Goal: Complete application form

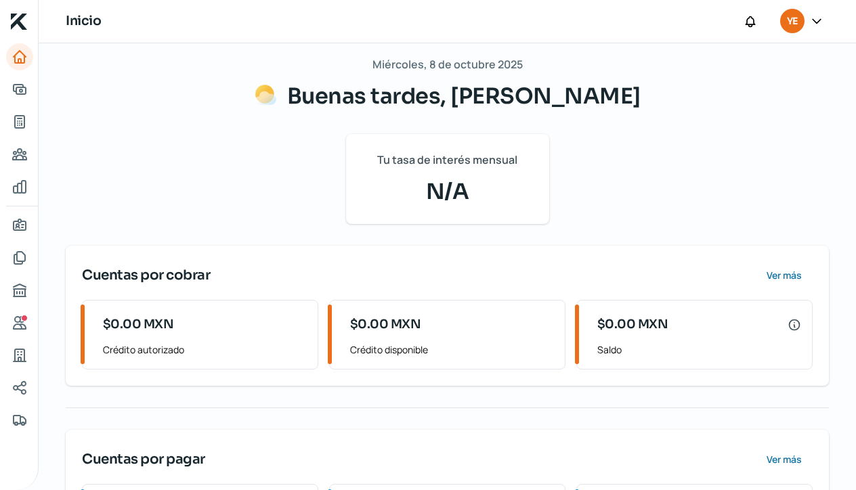
scroll to position [76, 0]
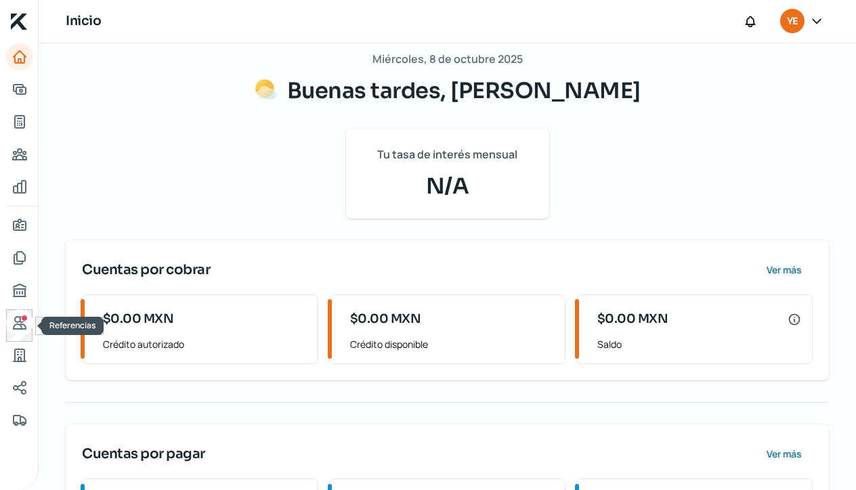
click at [21, 323] on icon "Referencias" at bounding box center [20, 323] width 16 height 16
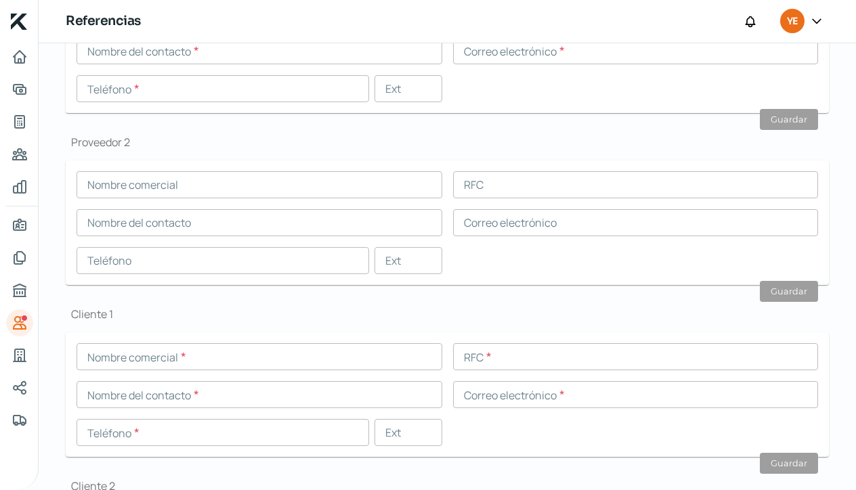
scroll to position [281, 0]
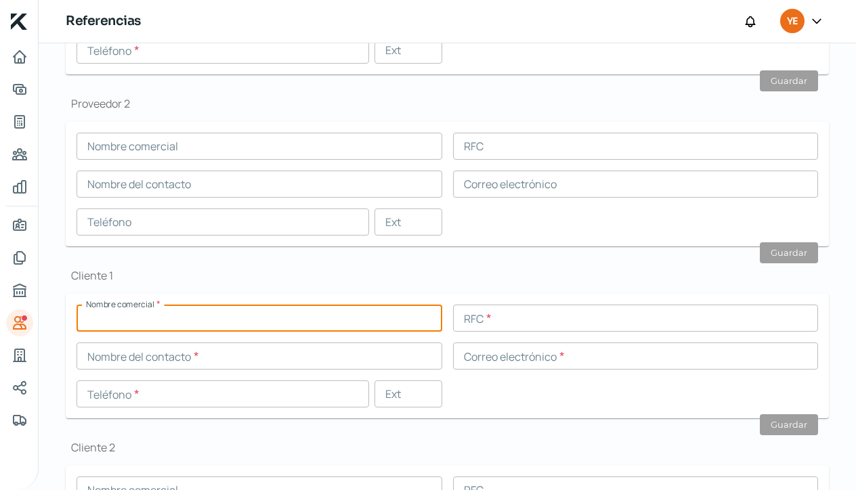
click at [118, 315] on input "text" at bounding box center [259, 318] width 366 height 27
type input "[PERSON_NAME] [PERSON_NAME]"
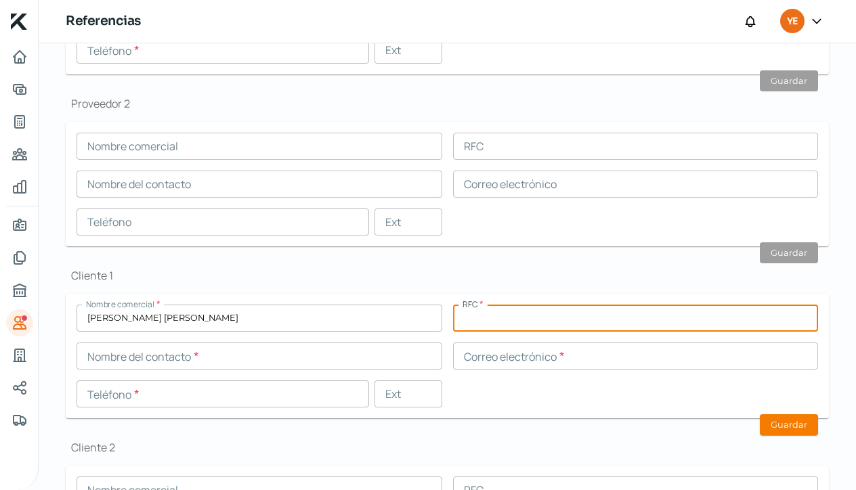
paste input "IAOG8208304K9"
type input "IAOG8208304K9"
click at [100, 354] on input "text" at bounding box center [259, 356] width 366 height 27
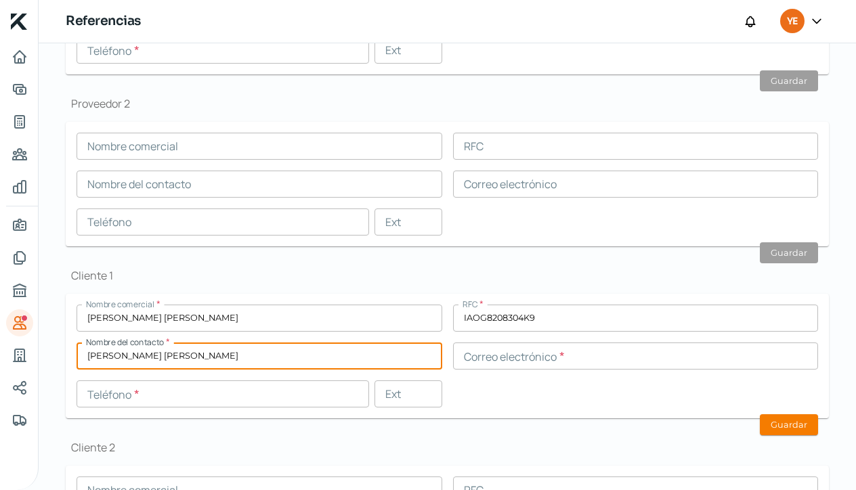
type input "[PERSON_NAME] [PERSON_NAME]"
click at [469, 362] on input "text" at bounding box center [636, 356] width 366 height 27
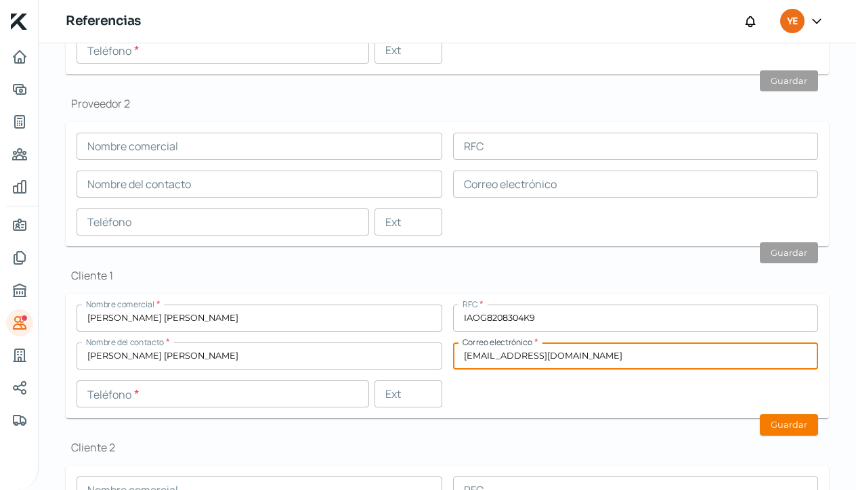
type input "[EMAIL_ADDRESS][DOMAIN_NAME]"
click at [98, 394] on input "text" at bounding box center [222, 393] width 292 height 27
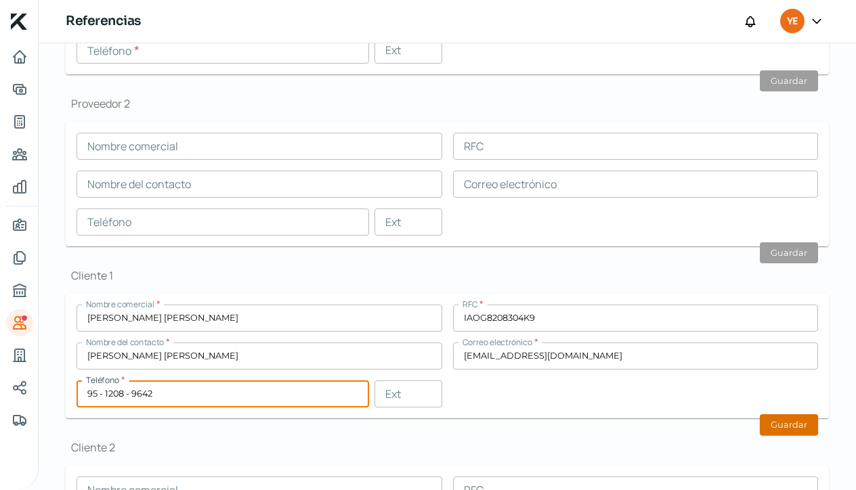
type input "95 - 1208 - 9642"
click at [783, 428] on button "Guardar" at bounding box center [788, 424] width 58 height 21
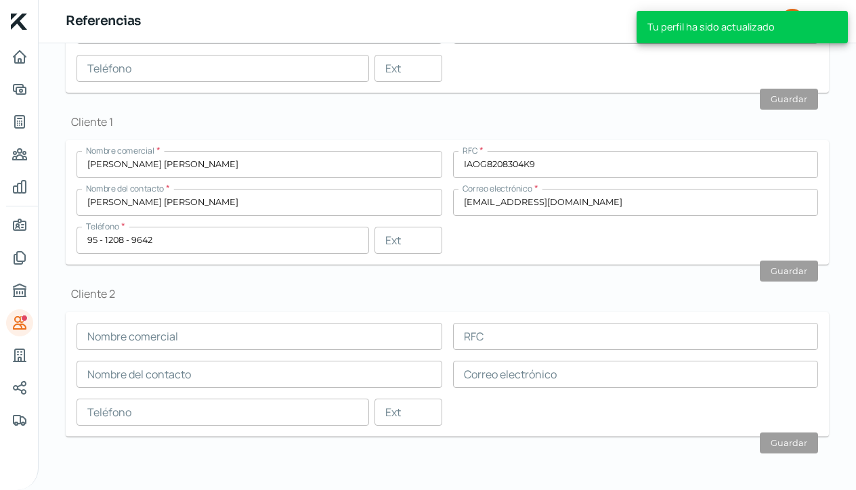
scroll to position [0, 0]
click at [121, 338] on input "text" at bounding box center [259, 336] width 366 height 27
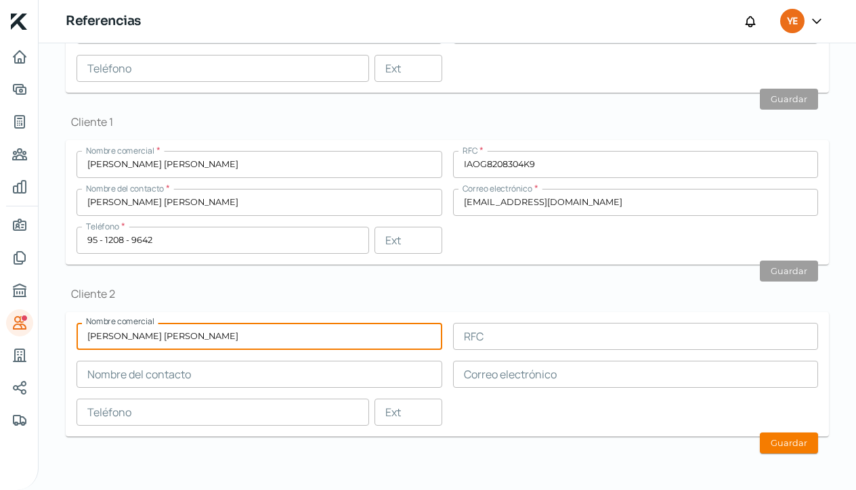
type input "[PERSON_NAME] [PERSON_NAME]"
click at [492, 339] on input "text" at bounding box center [636, 336] width 366 height 27
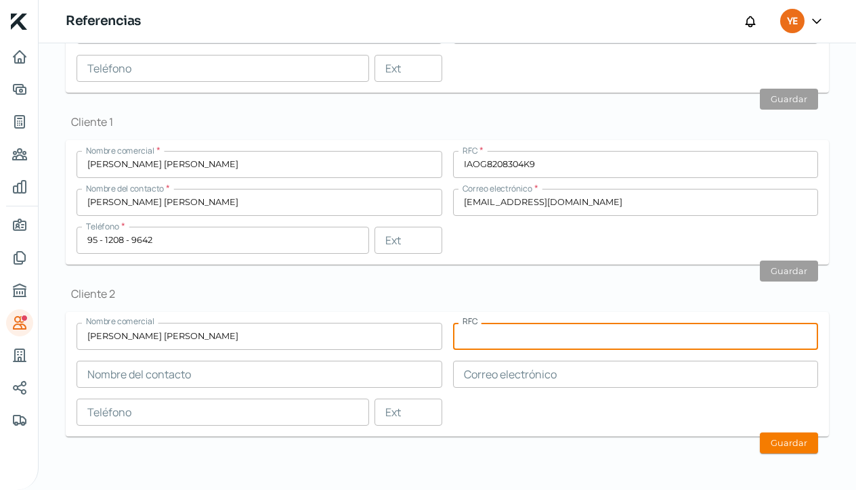
paste input "AASJ880127PUA"
type input "AASJ880127PUA"
click at [144, 372] on input "text" at bounding box center [259, 374] width 366 height 27
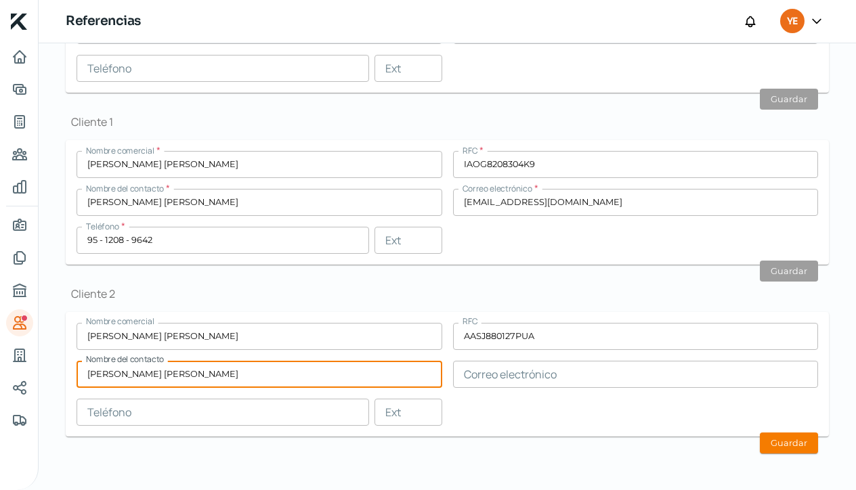
type input "[PERSON_NAME] [PERSON_NAME]"
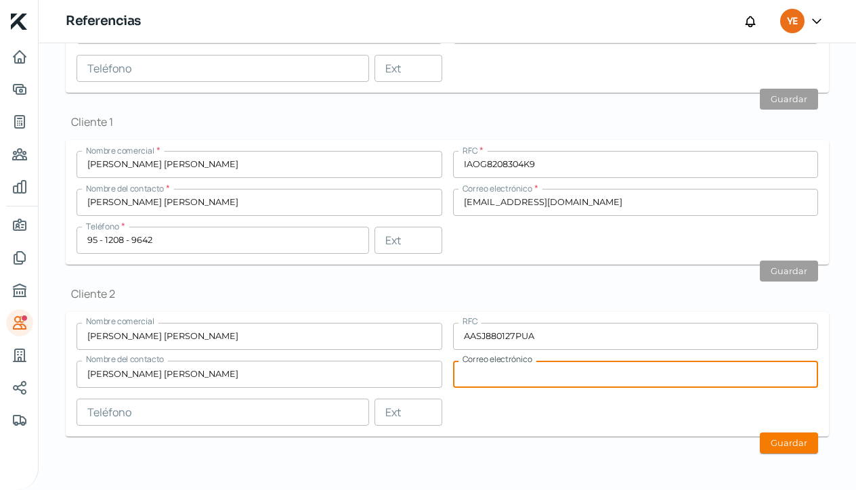
click at [466, 378] on input "text" at bounding box center [636, 374] width 366 height 27
type input "[EMAIL_ADDRESS][DOMAIN_NAME]"
click at [119, 410] on input "text" at bounding box center [222, 412] width 292 height 27
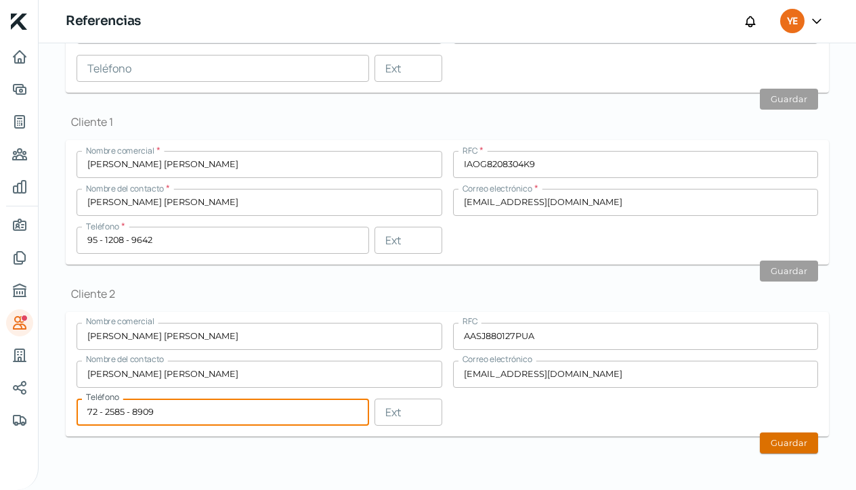
type input "72 - 2585 - 8909"
click at [785, 441] on button "Guardar" at bounding box center [788, 443] width 58 height 21
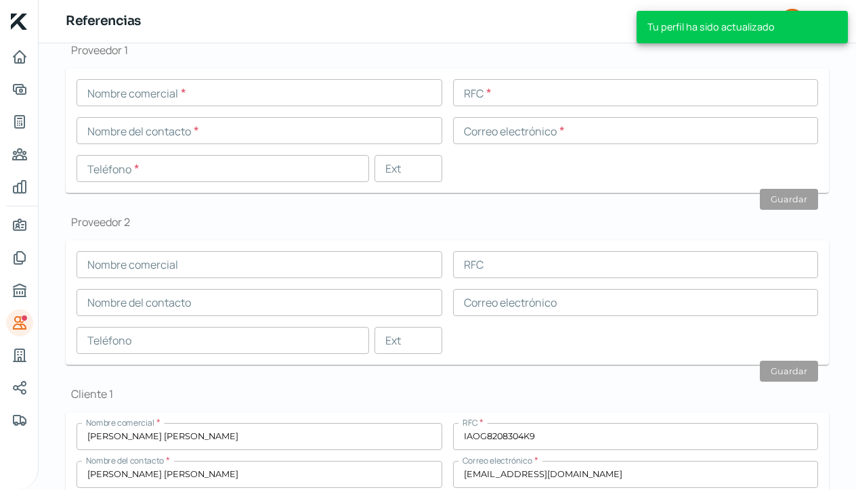
scroll to position [151, 0]
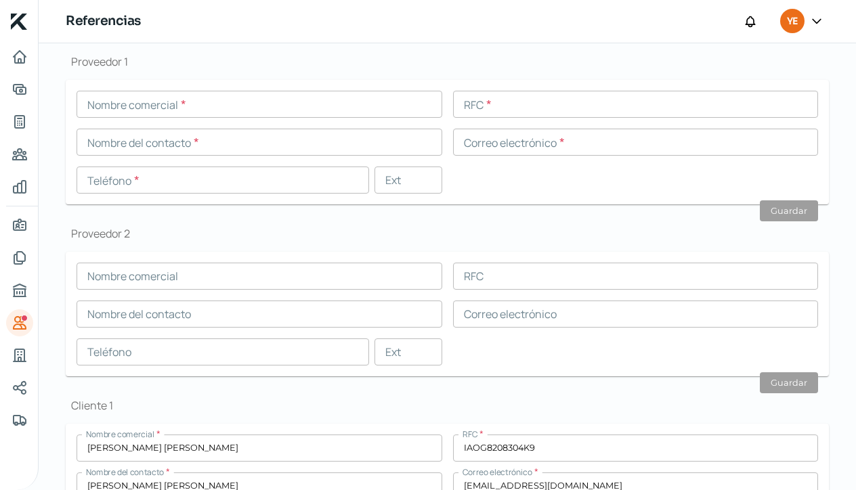
click at [101, 104] on input "text" at bounding box center [259, 104] width 366 height 27
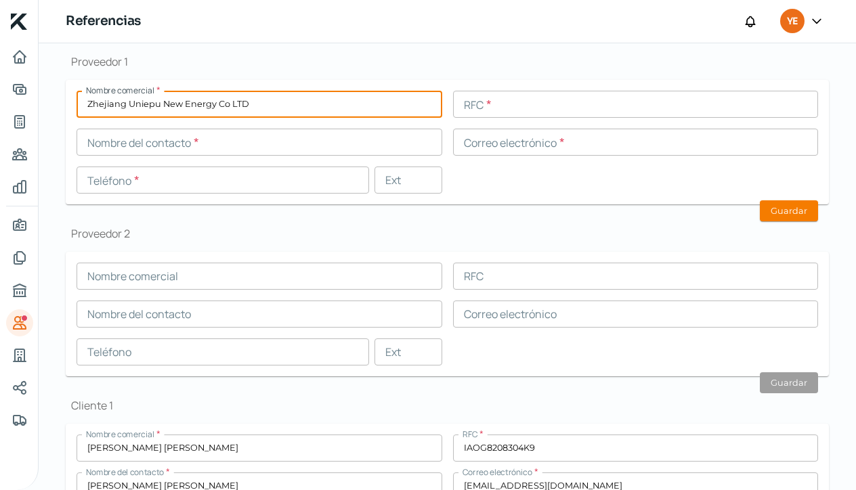
type input "Zhejiang Uniepu New Energy Co LTD"
click at [498, 109] on input "text" at bounding box center [636, 104] width 366 height 27
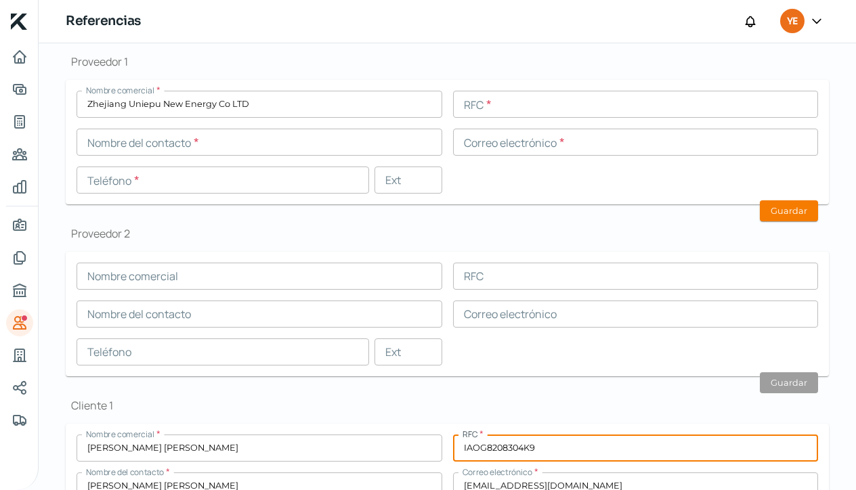
drag, startPoint x: 533, startPoint y: 447, endPoint x: 451, endPoint y: 451, distance: 82.7
click at [453, 451] on input "IAOG8208304K9" at bounding box center [636, 448] width 366 height 27
click at [462, 108] on input "text" at bounding box center [636, 104] width 366 height 27
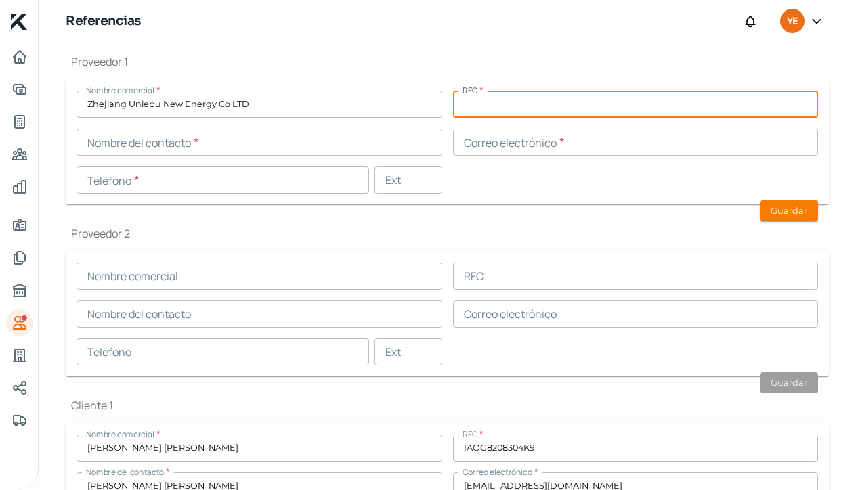
paste input "IAOG8208304K9"
type input "IAOG8208304K8"
click at [132, 143] on input "text" at bounding box center [259, 142] width 366 height 27
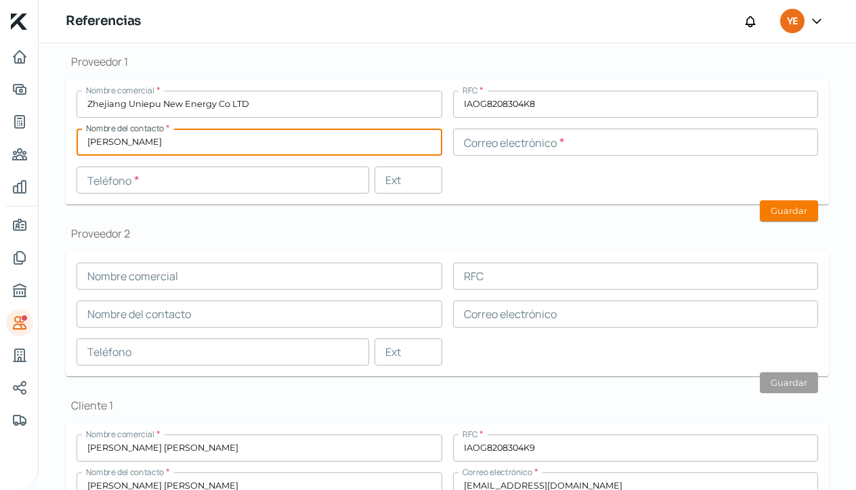
type input "[PERSON_NAME]"
click at [466, 145] on input "text" at bounding box center [636, 142] width 366 height 27
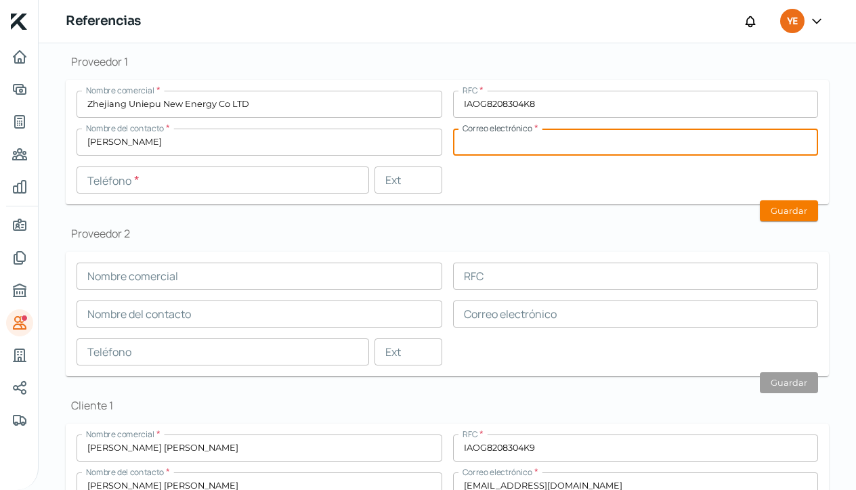
click at [100, 183] on input "text" at bounding box center [222, 180] width 292 height 27
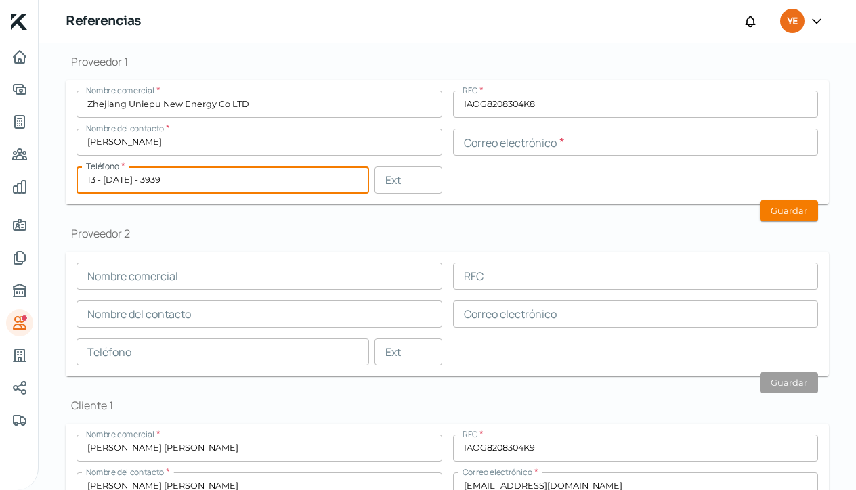
type input "13 - [DATE] - 3939"
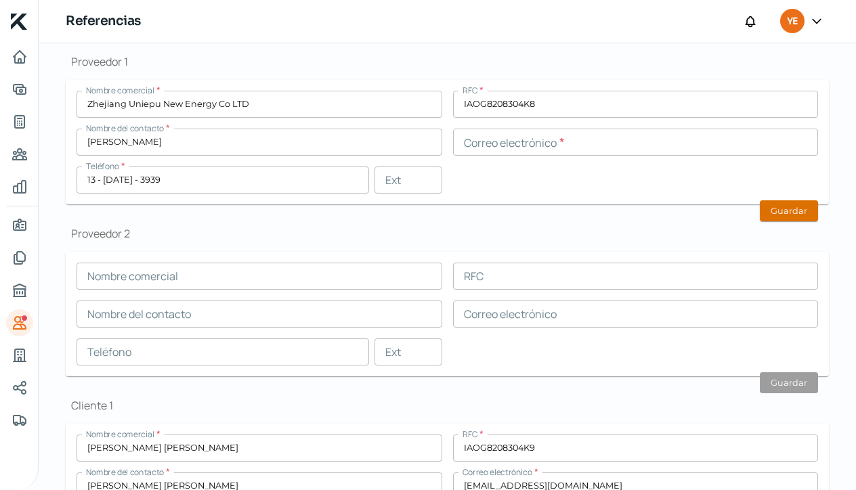
click at [785, 210] on button "Guardar" at bounding box center [788, 210] width 58 height 21
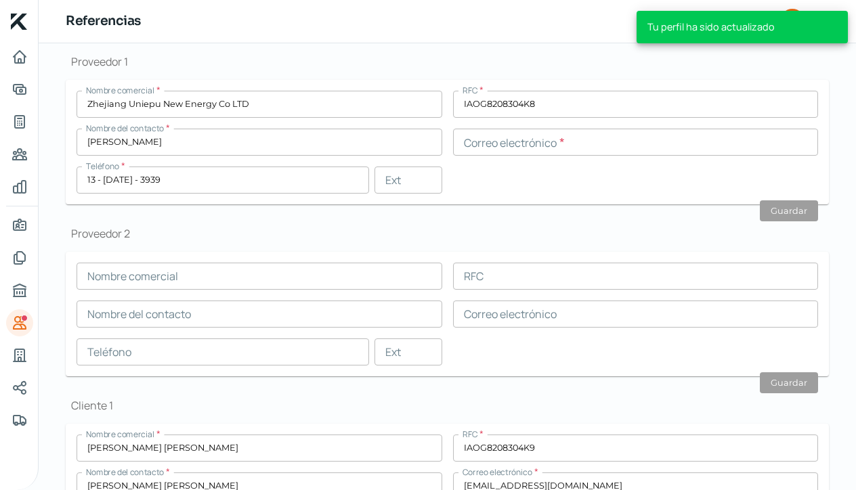
scroll to position [215, 0]
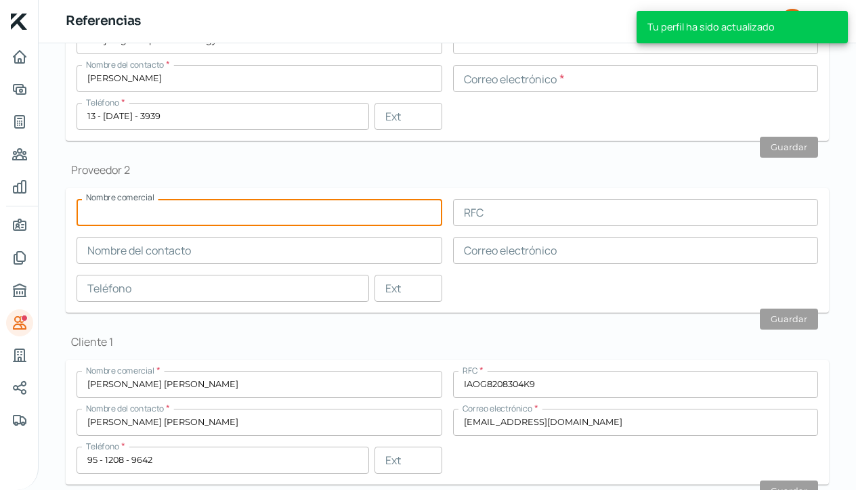
click at [108, 217] on input "text" at bounding box center [259, 212] width 366 height 27
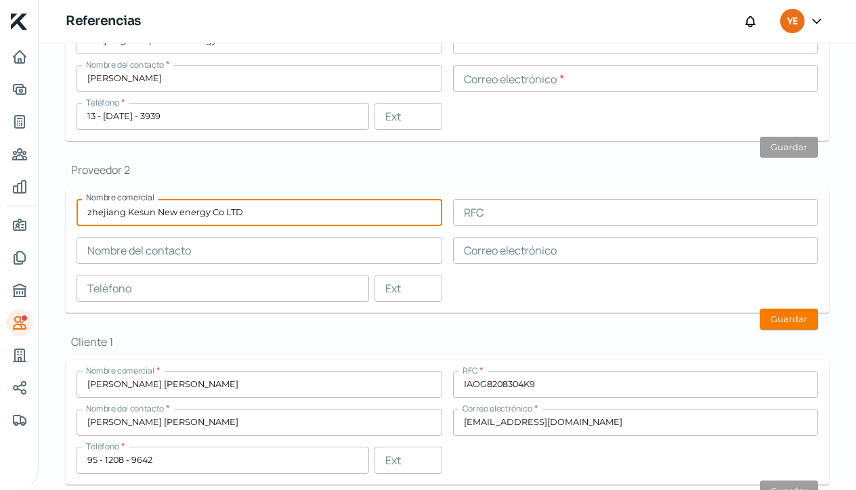
type input "zhejiang Kesun New energy Co LTD"
click at [128, 254] on input "text" at bounding box center [259, 250] width 366 height 27
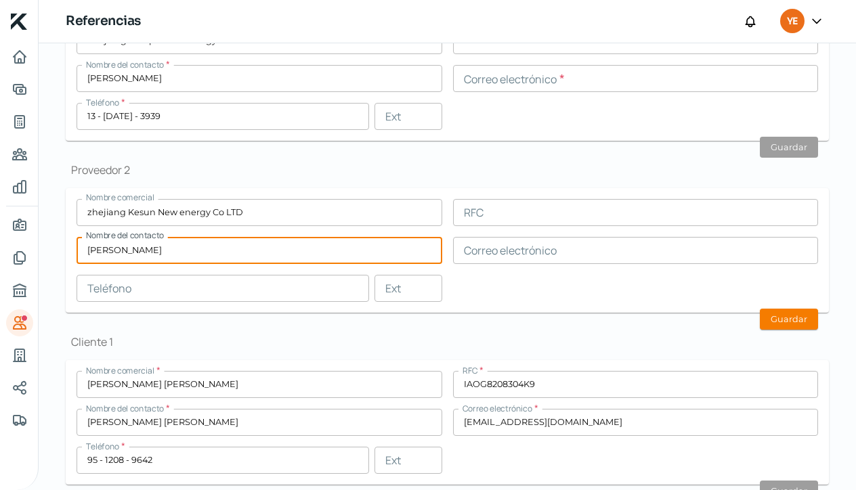
type input "[PERSON_NAME]"
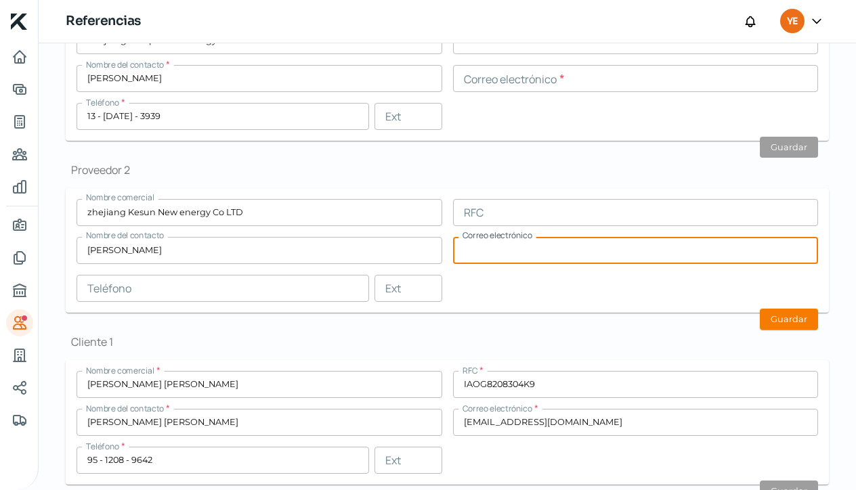
click at [500, 255] on input "text" at bounding box center [636, 250] width 366 height 27
type input "[PERSON_NAME][EMAIL_ADDRESS][DOMAIN_NAME]"
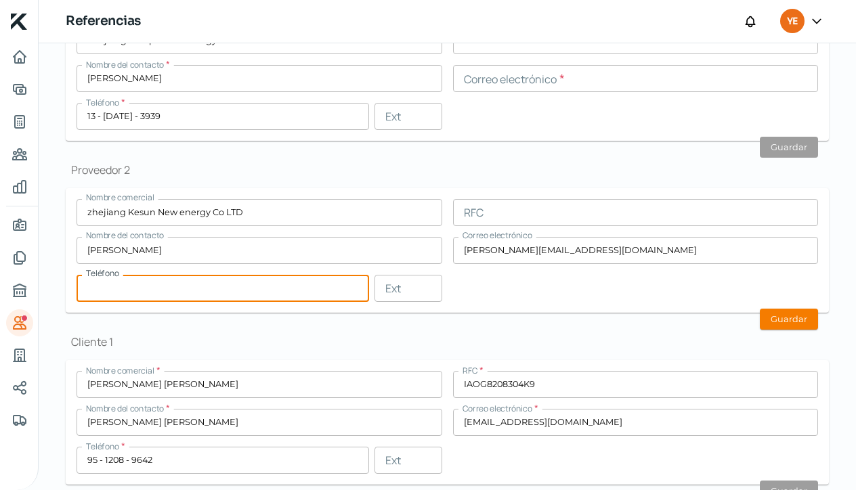
click at [124, 293] on input "text" at bounding box center [222, 288] width 292 height 27
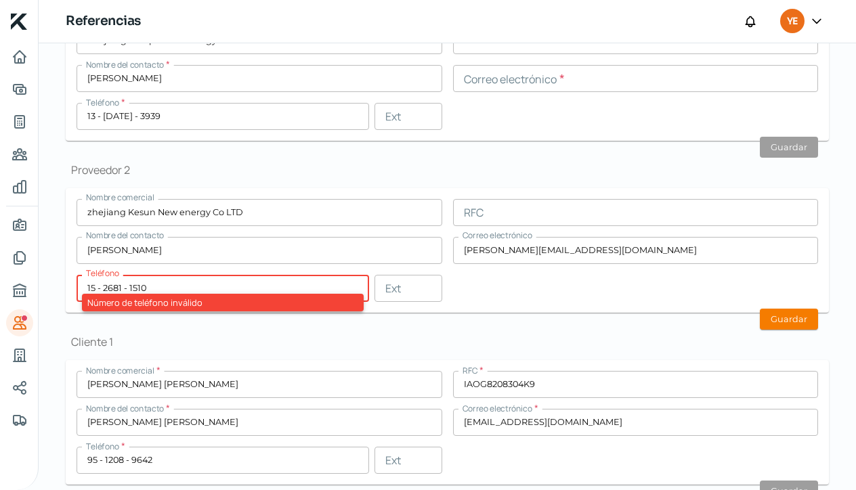
type input "15 - 2681 - 1510"
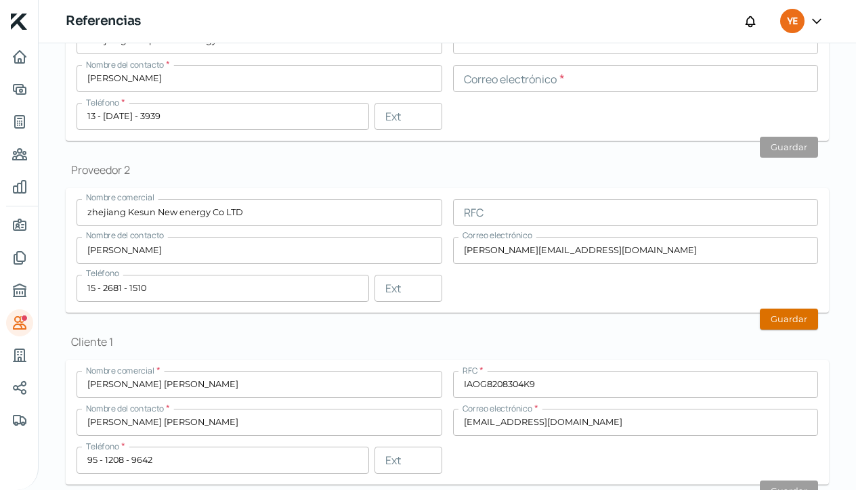
click at [786, 322] on button "Guardar" at bounding box center [788, 319] width 58 height 21
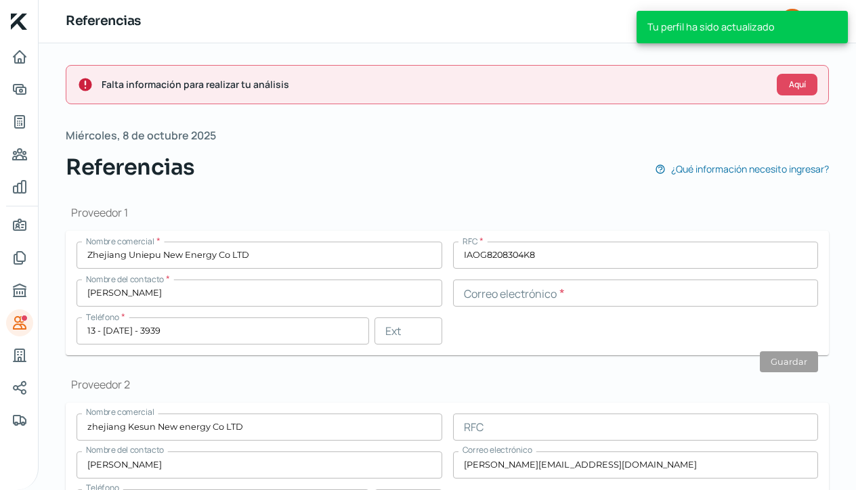
scroll to position [0, 0]
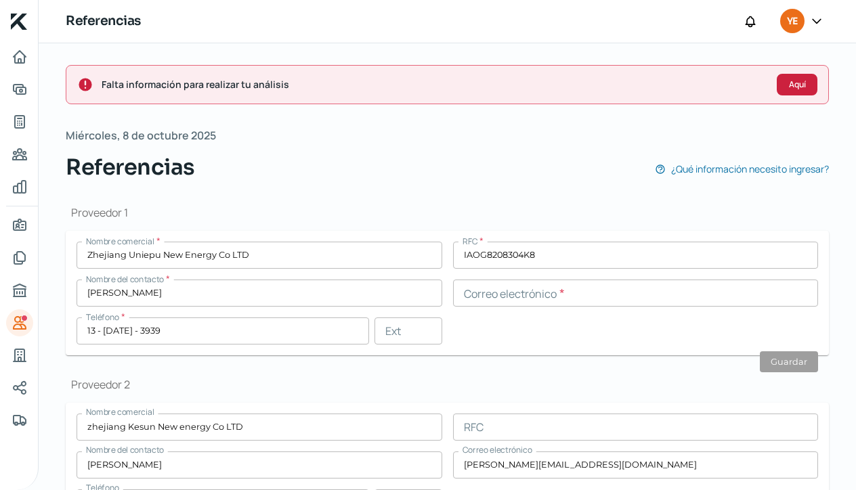
click at [791, 87] on span "Aquí" at bounding box center [797, 85] width 17 height 8
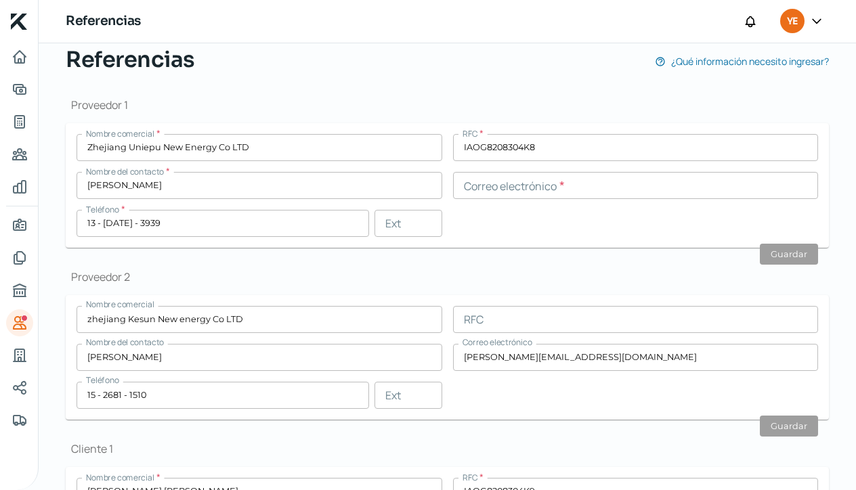
scroll to position [106, 0]
